Goal: Task Accomplishment & Management: Complete application form

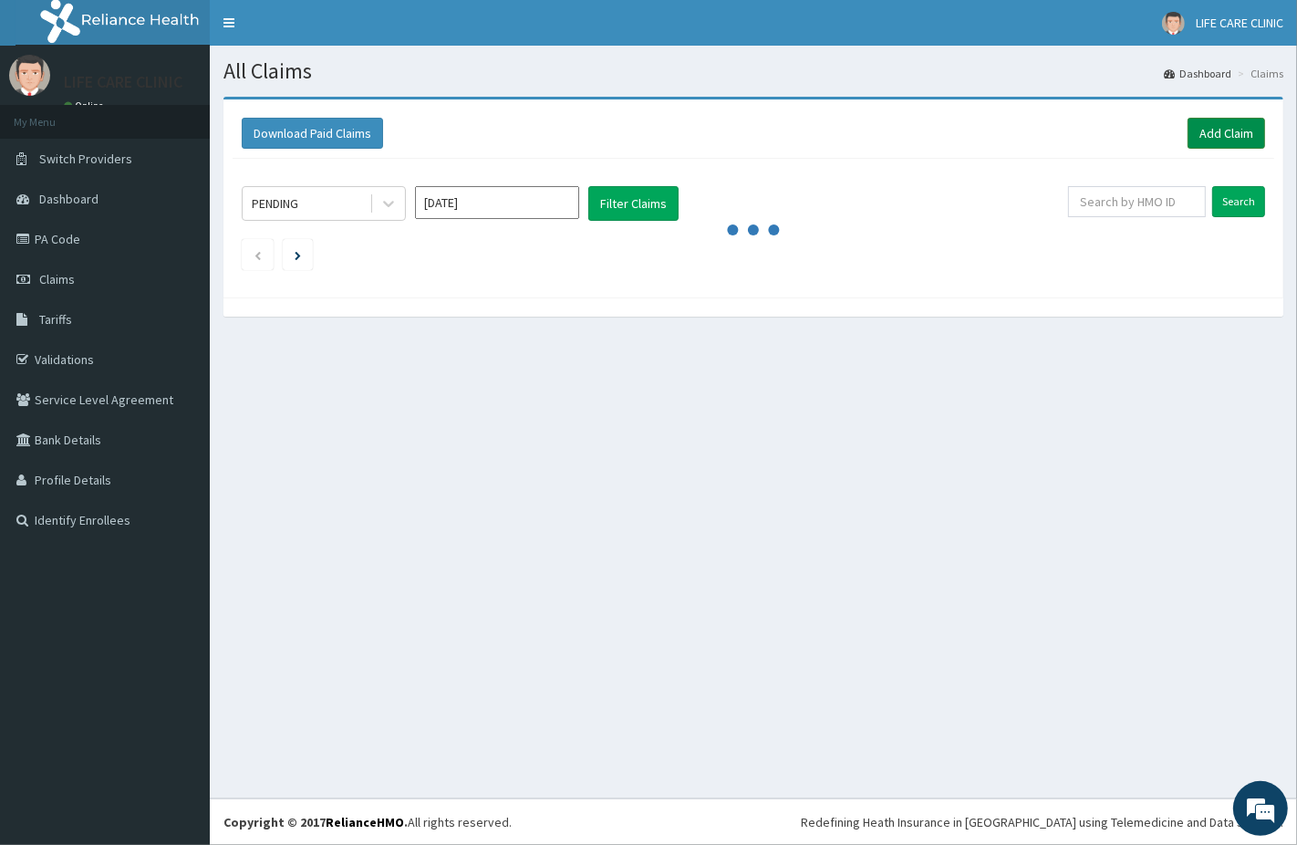
click at [1222, 126] on link "Add Claim" at bounding box center [1226, 133] width 78 height 31
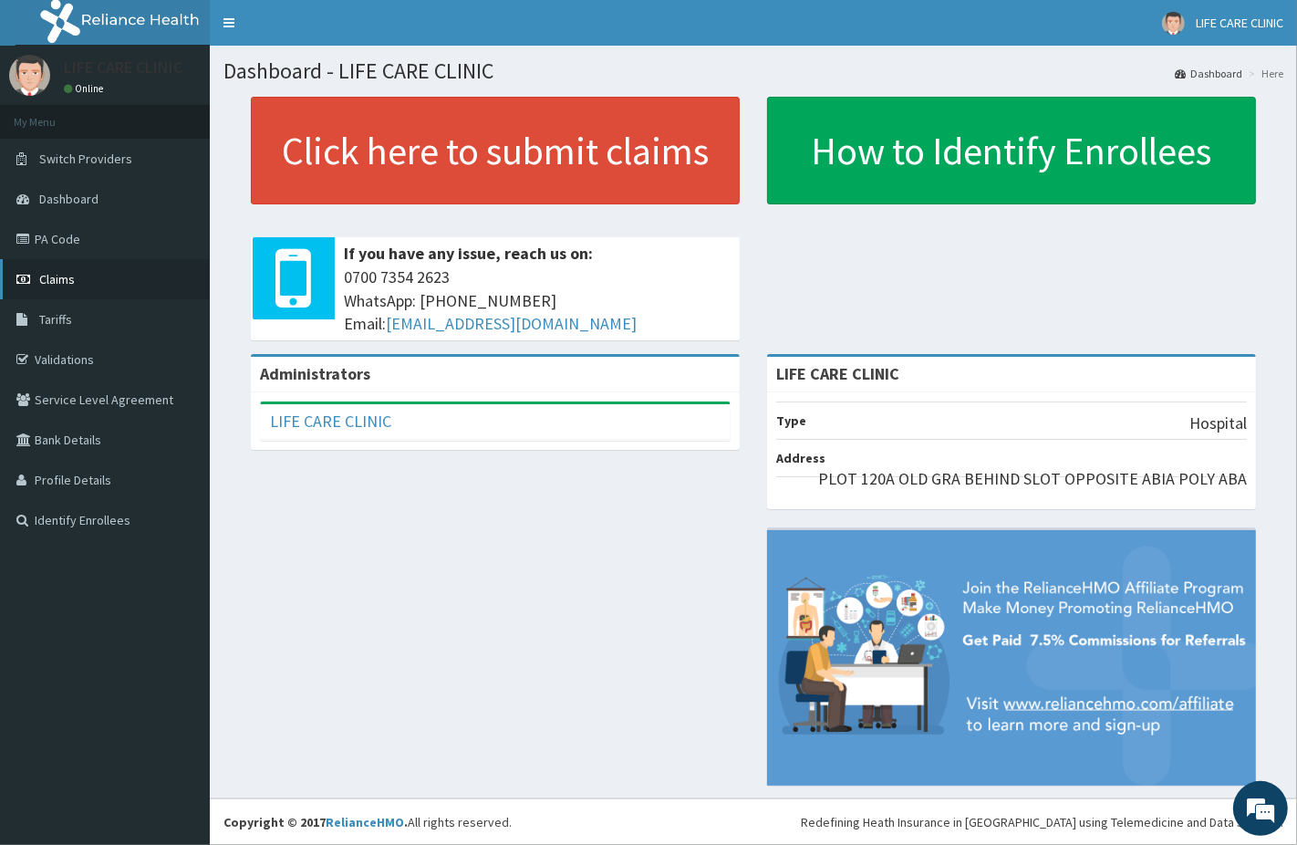
click at [65, 276] on span "Claims" at bounding box center [57, 279] width 36 height 16
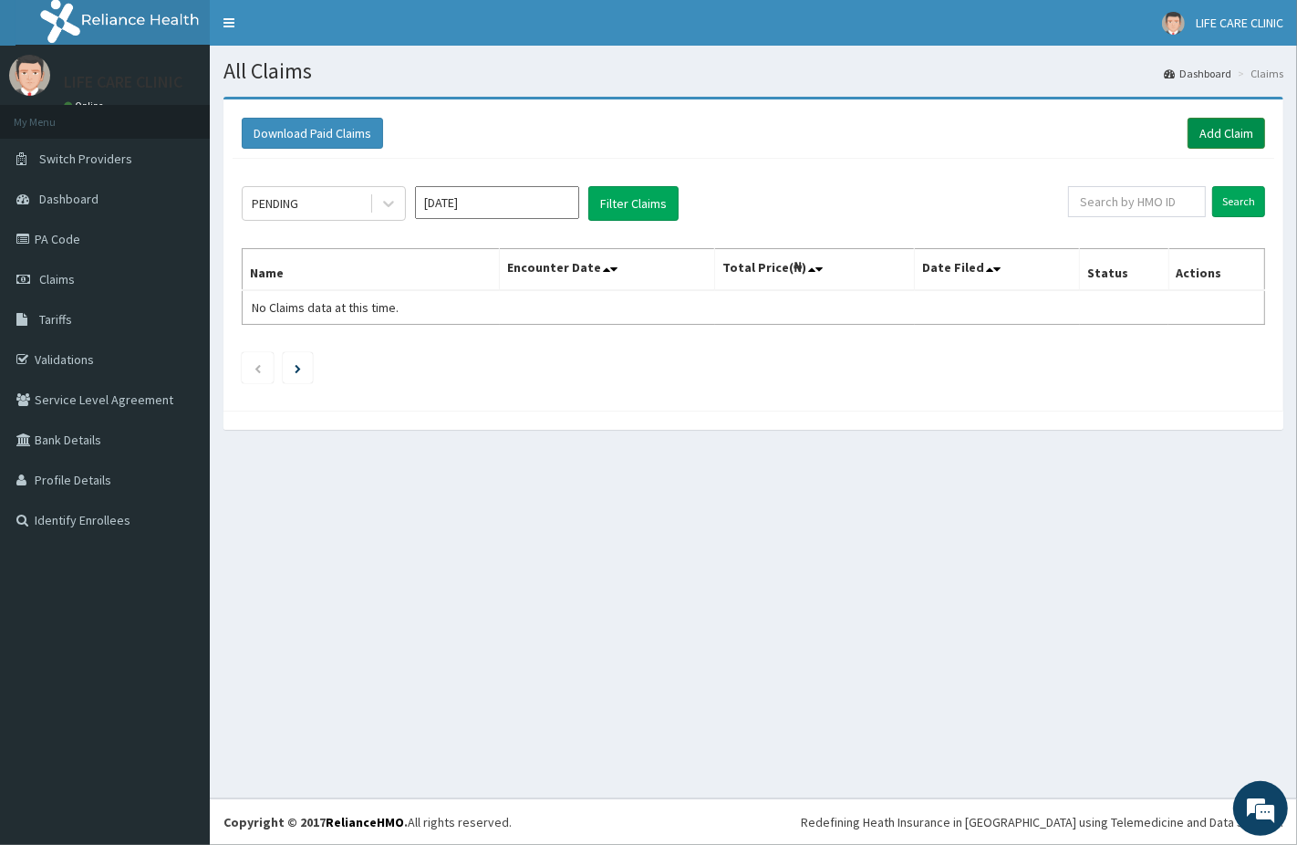
click at [1220, 136] on link "Add Claim" at bounding box center [1226, 133] width 78 height 31
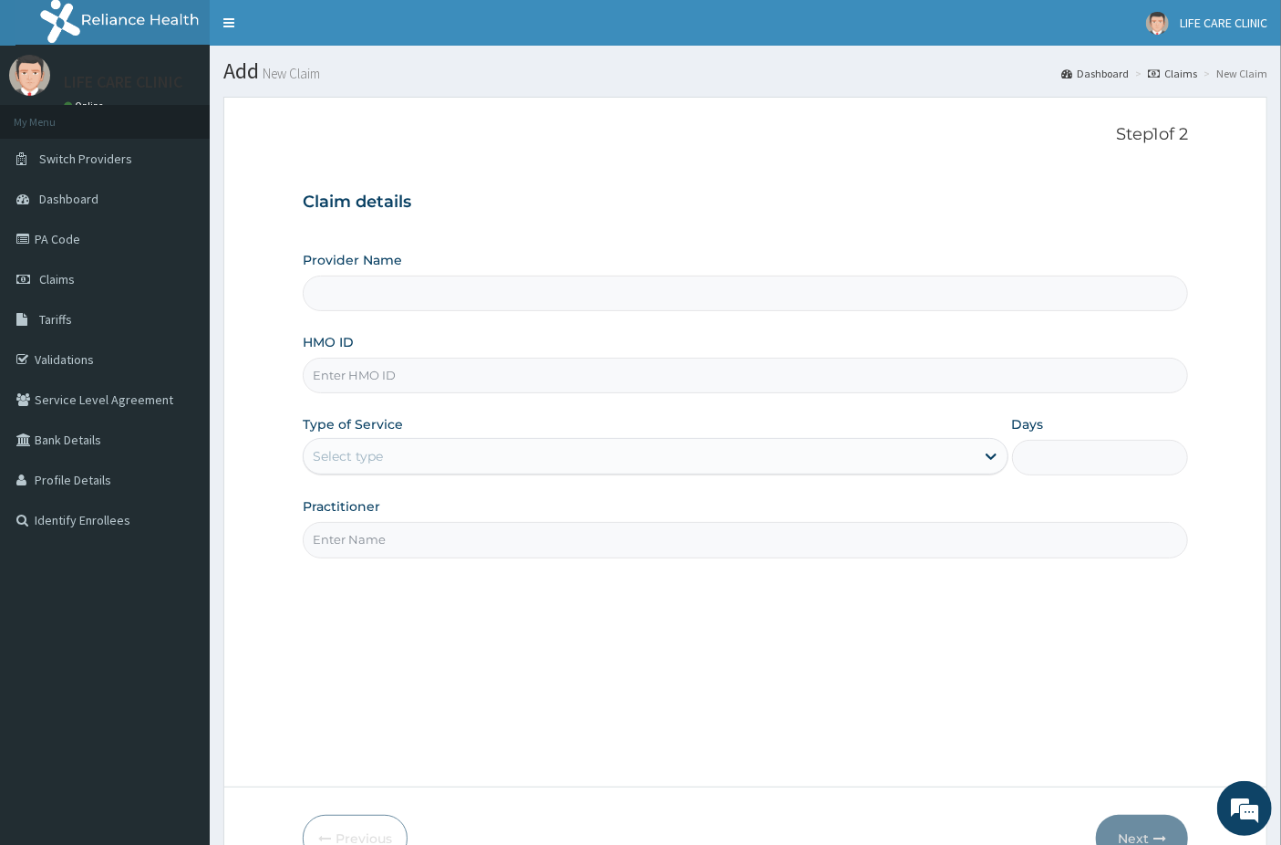
type input "LIFE CARE CLINIC"
click at [400, 371] on input "HMO ID" at bounding box center [746, 376] width 886 height 36
type input "ENP/10896/A"
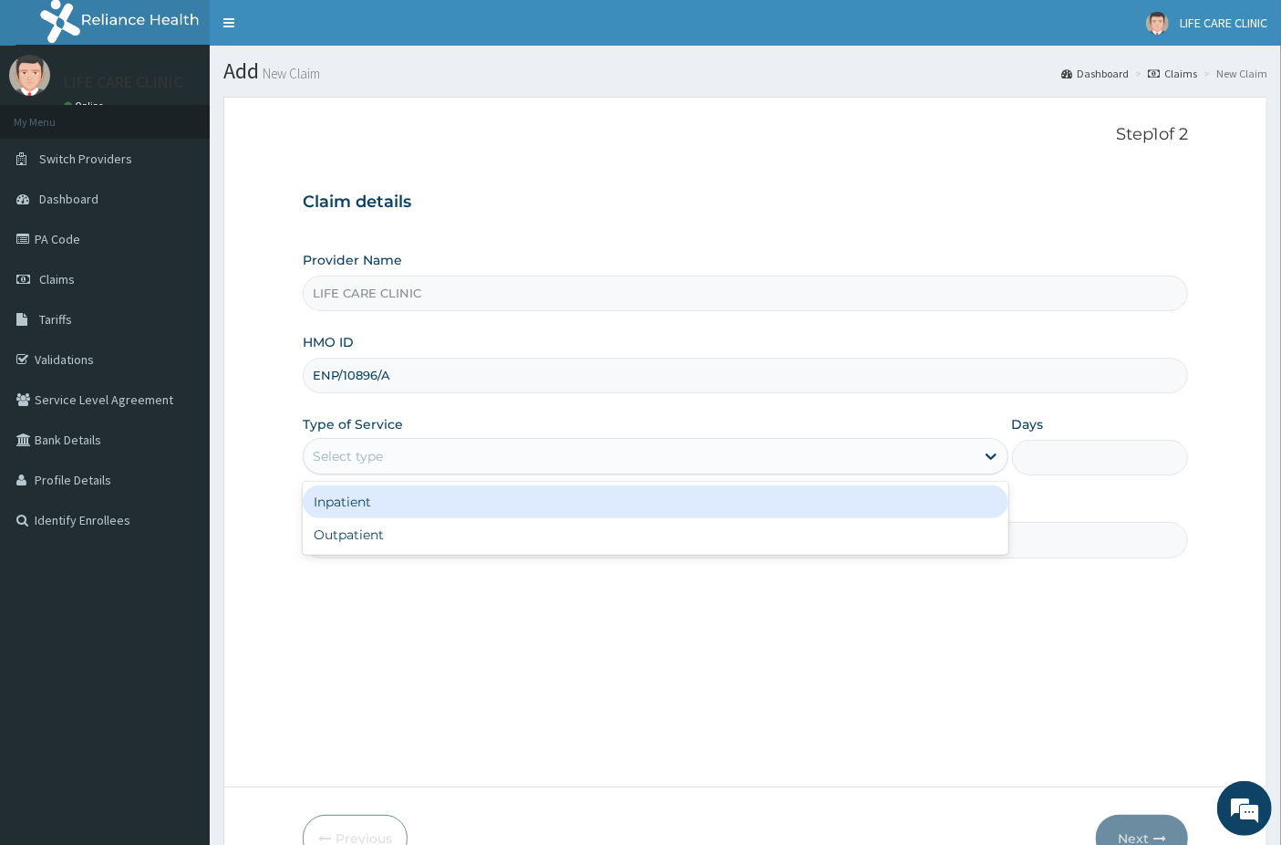
click at [404, 451] on div "Select type" at bounding box center [639, 455] width 671 height 29
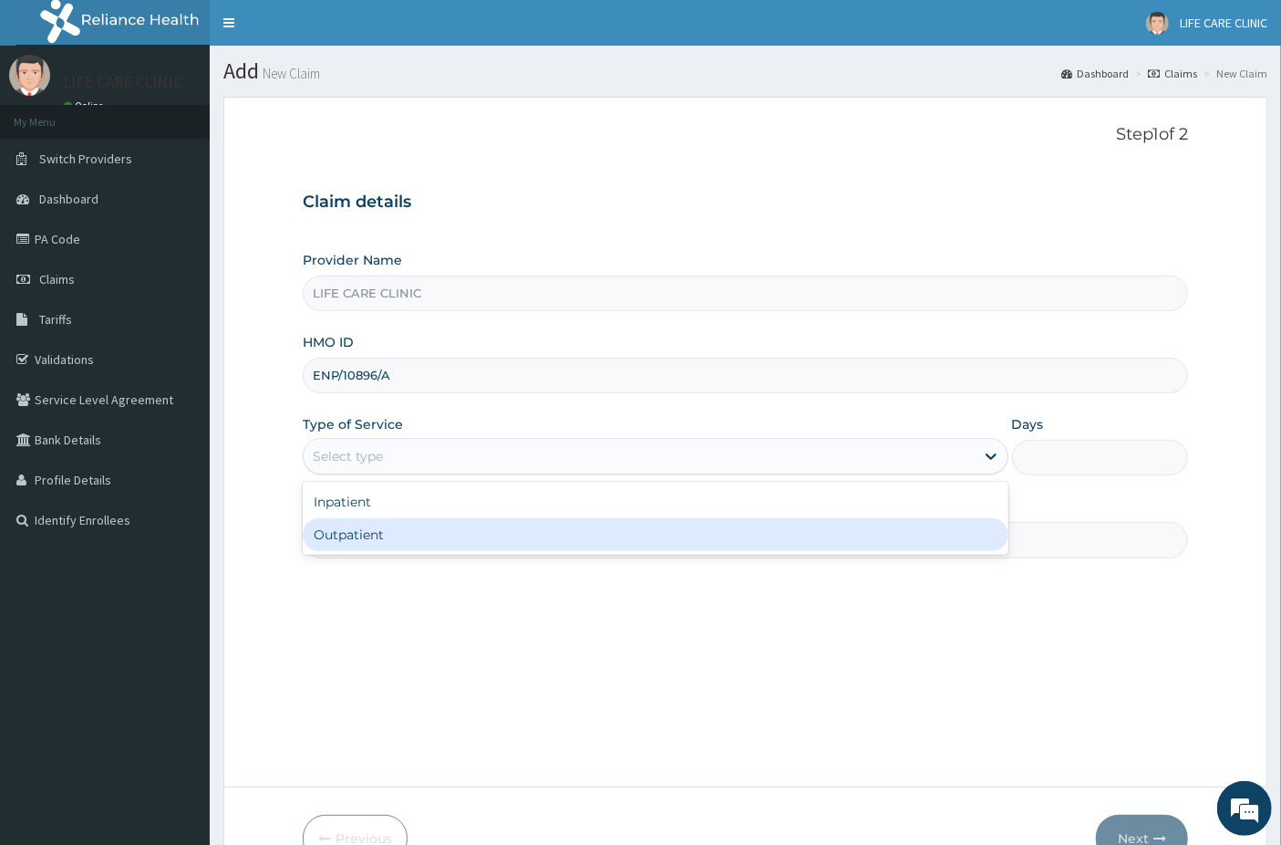
click at [358, 529] on div "Outpatient" at bounding box center [656, 534] width 706 height 33
type input "1"
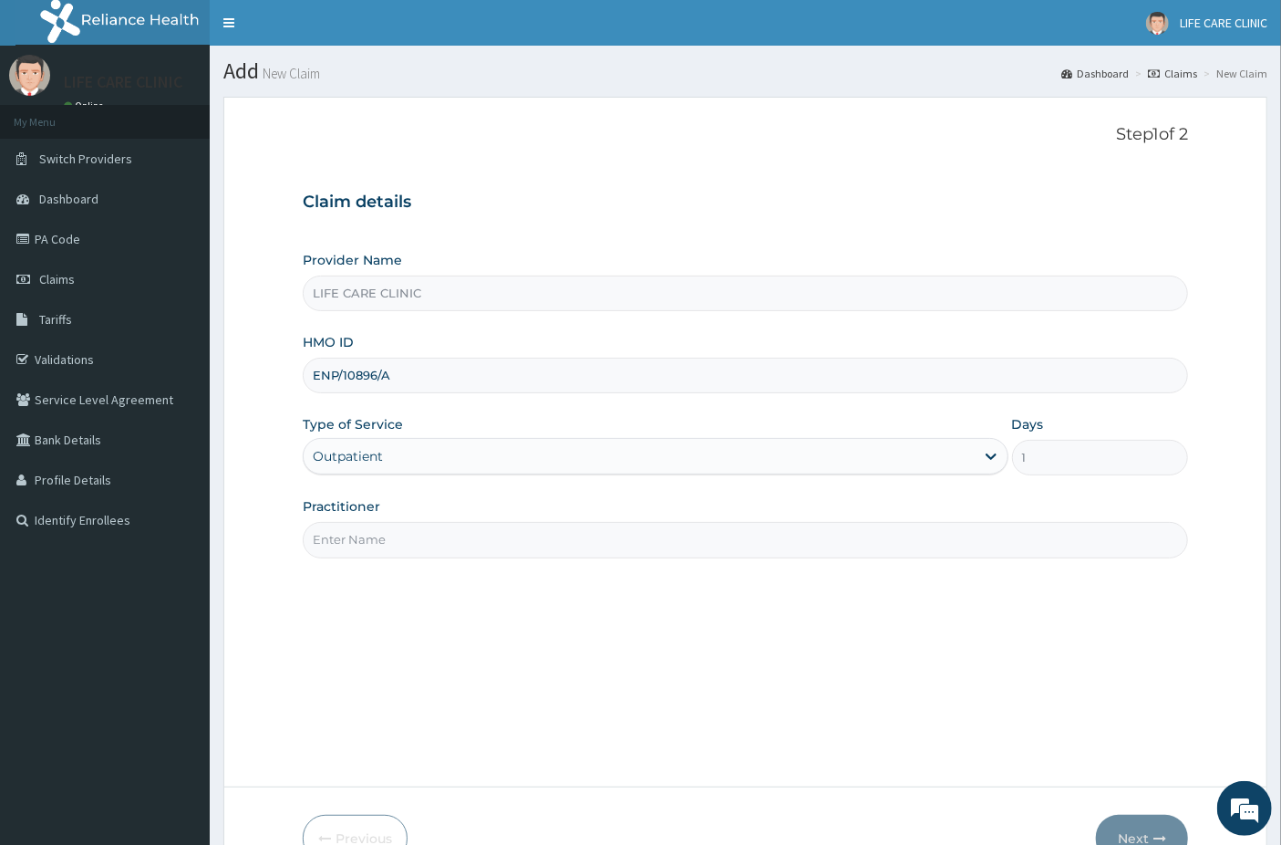
click at [378, 528] on input "Practitioner" at bounding box center [746, 540] width 886 height 36
type input "DR OKOYE"
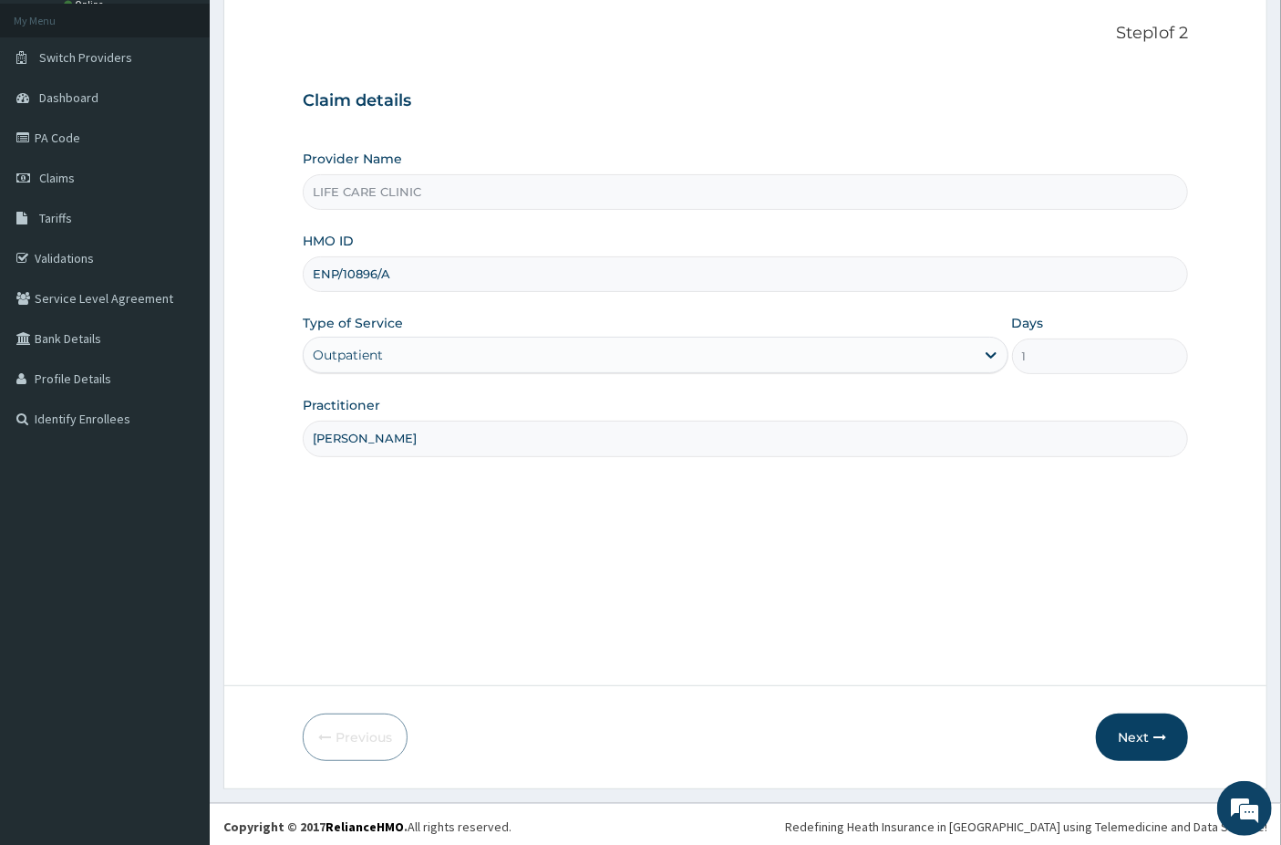
scroll to position [105, 0]
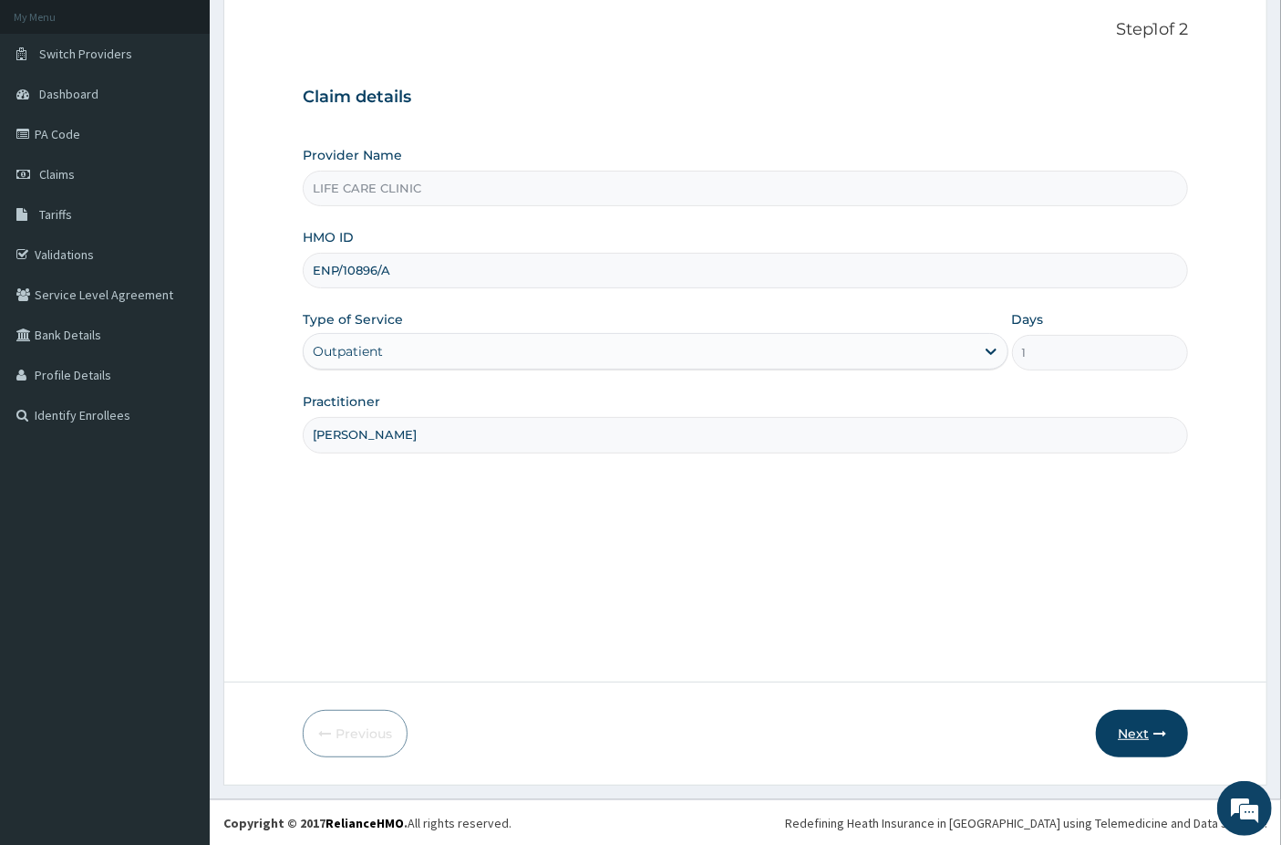
click at [1134, 731] on button "Next" at bounding box center [1142, 733] width 92 height 47
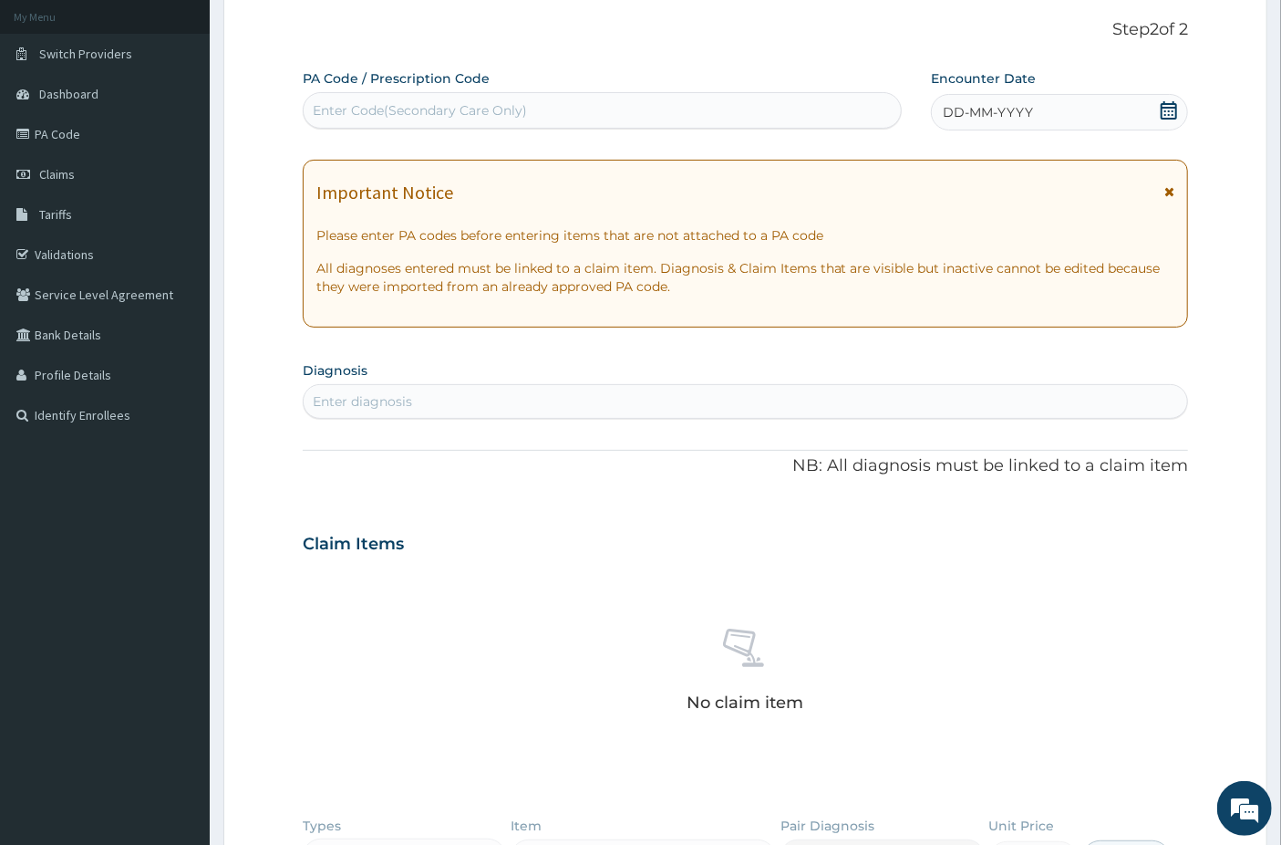
click at [1166, 110] on icon at bounding box center [1169, 110] width 16 height 18
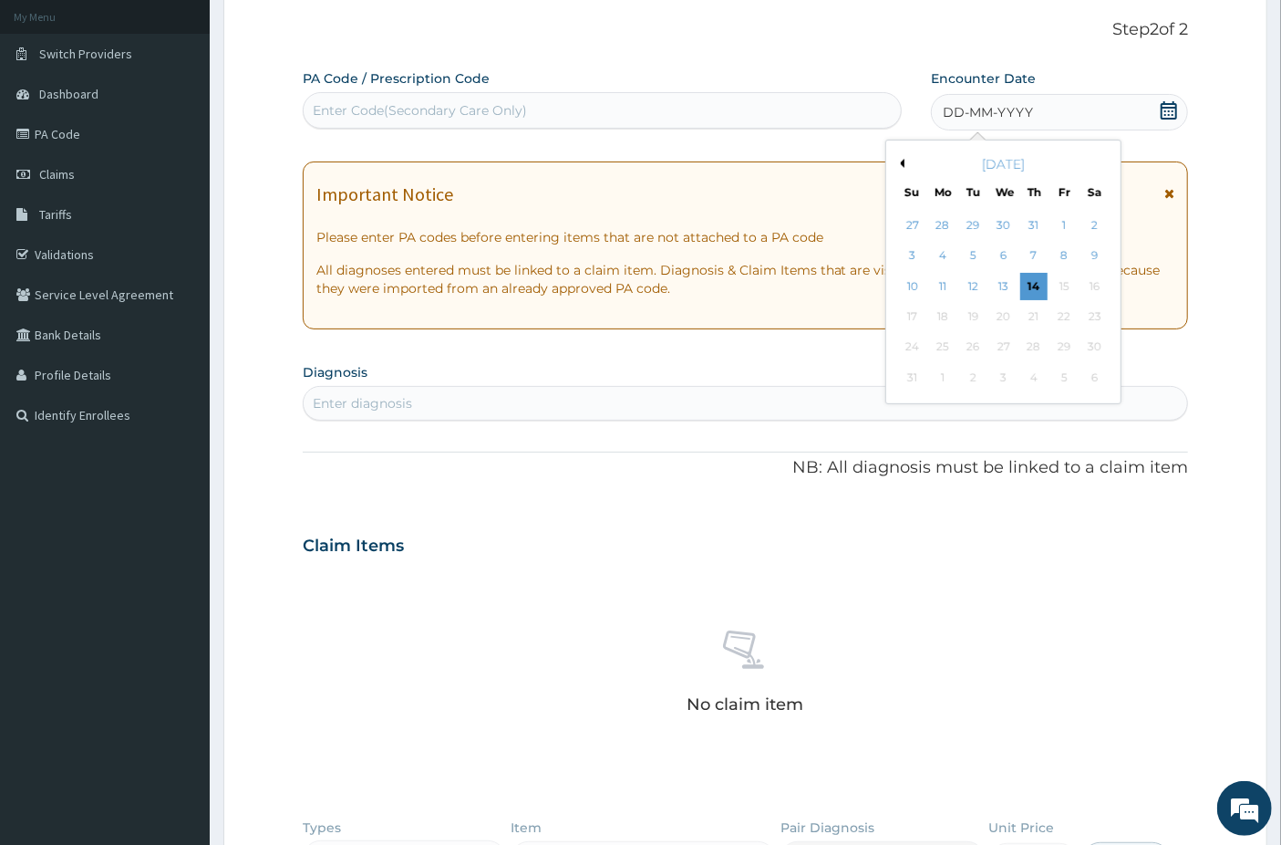
click at [900, 162] on button "Previous Month" at bounding box center [900, 163] width 9 height 9
click at [1000, 223] on div "2" at bounding box center [1003, 225] width 27 height 27
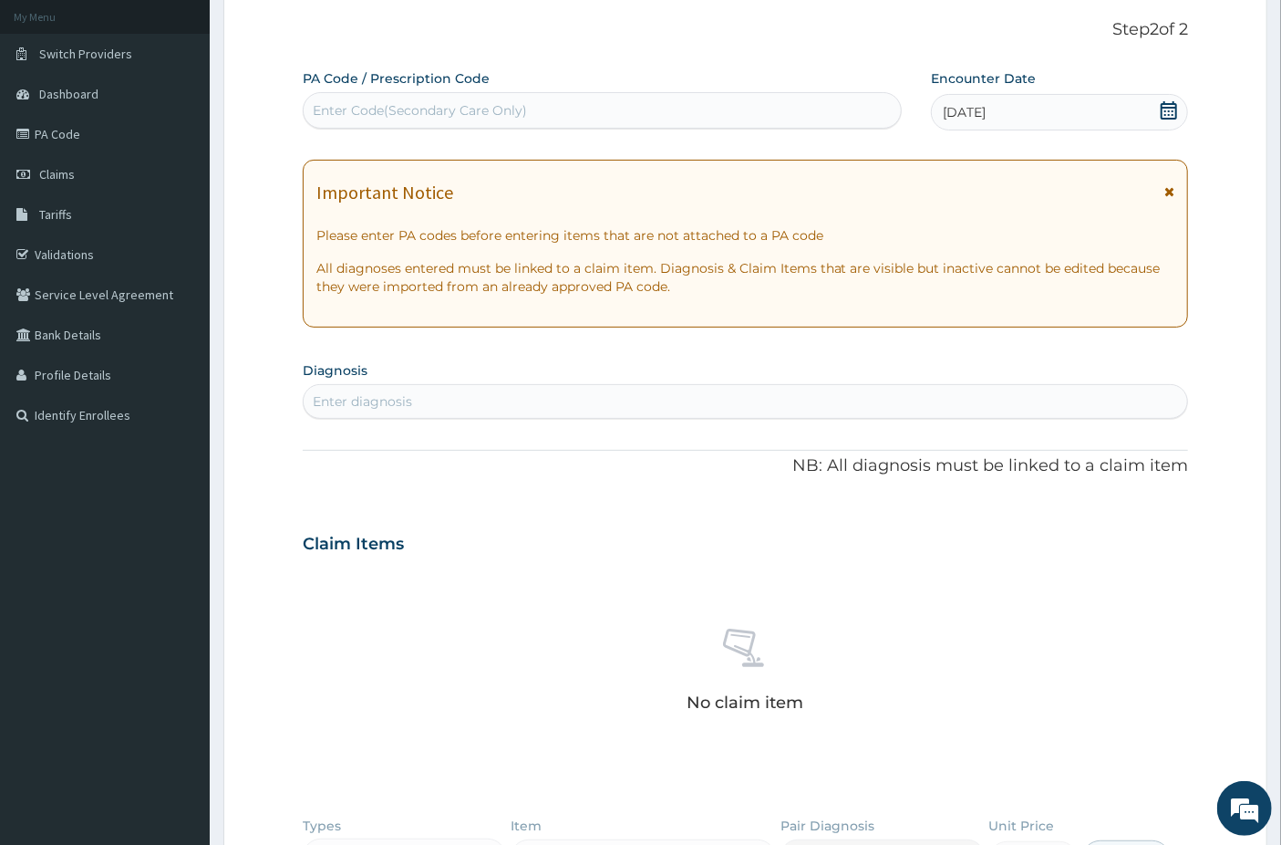
click at [446, 403] on div "Enter diagnosis" at bounding box center [746, 401] width 885 height 29
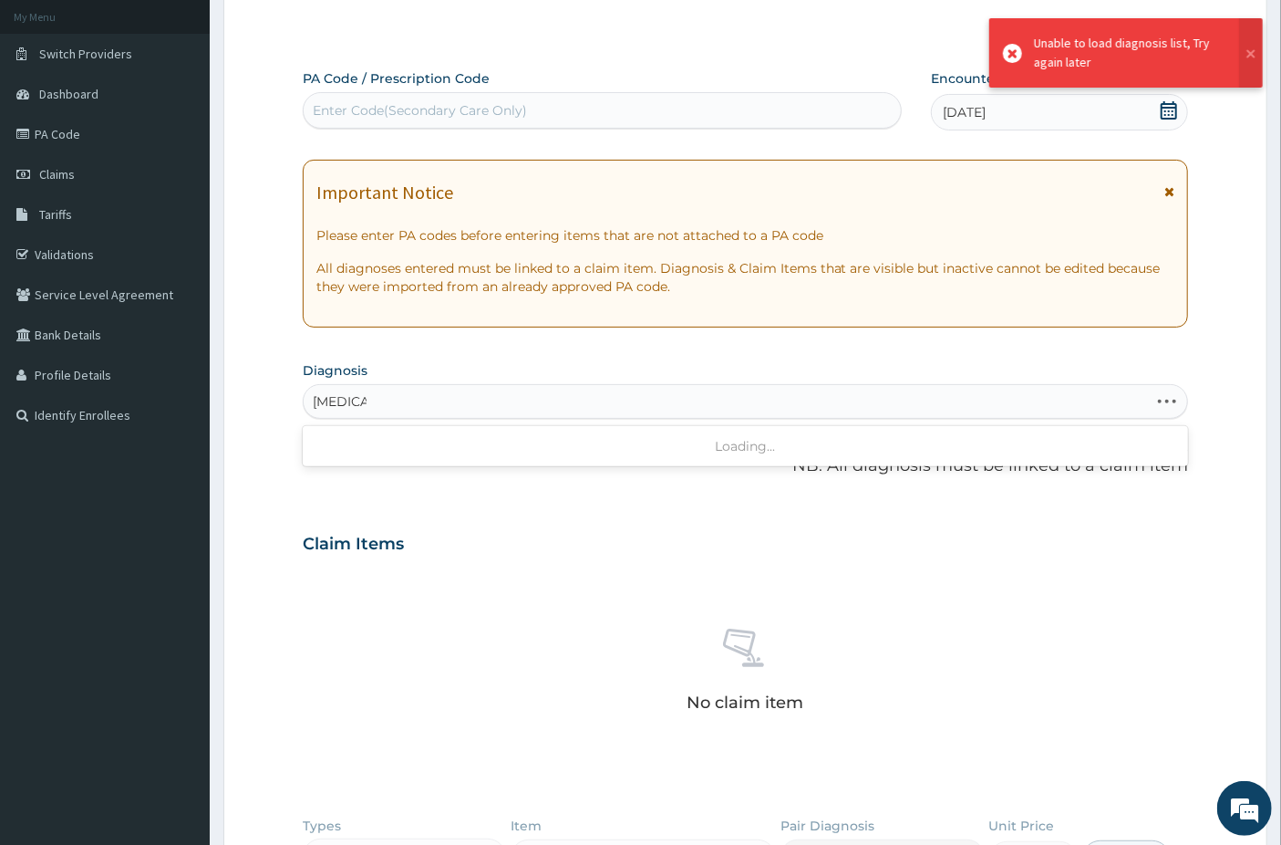
type input "MALaria"
